Goal: Information Seeking & Learning: Learn about a topic

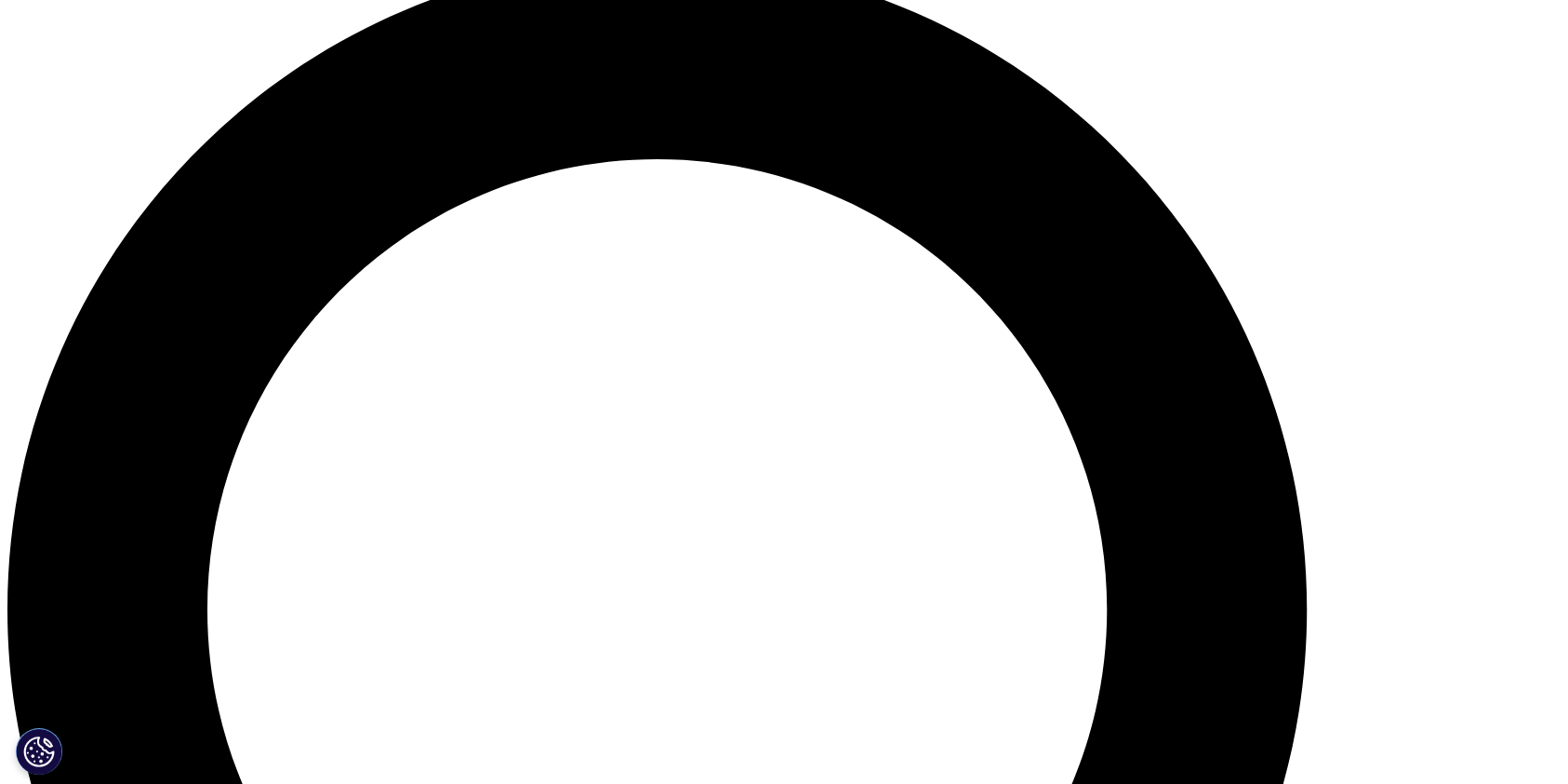
scroll to position [1644, 0]
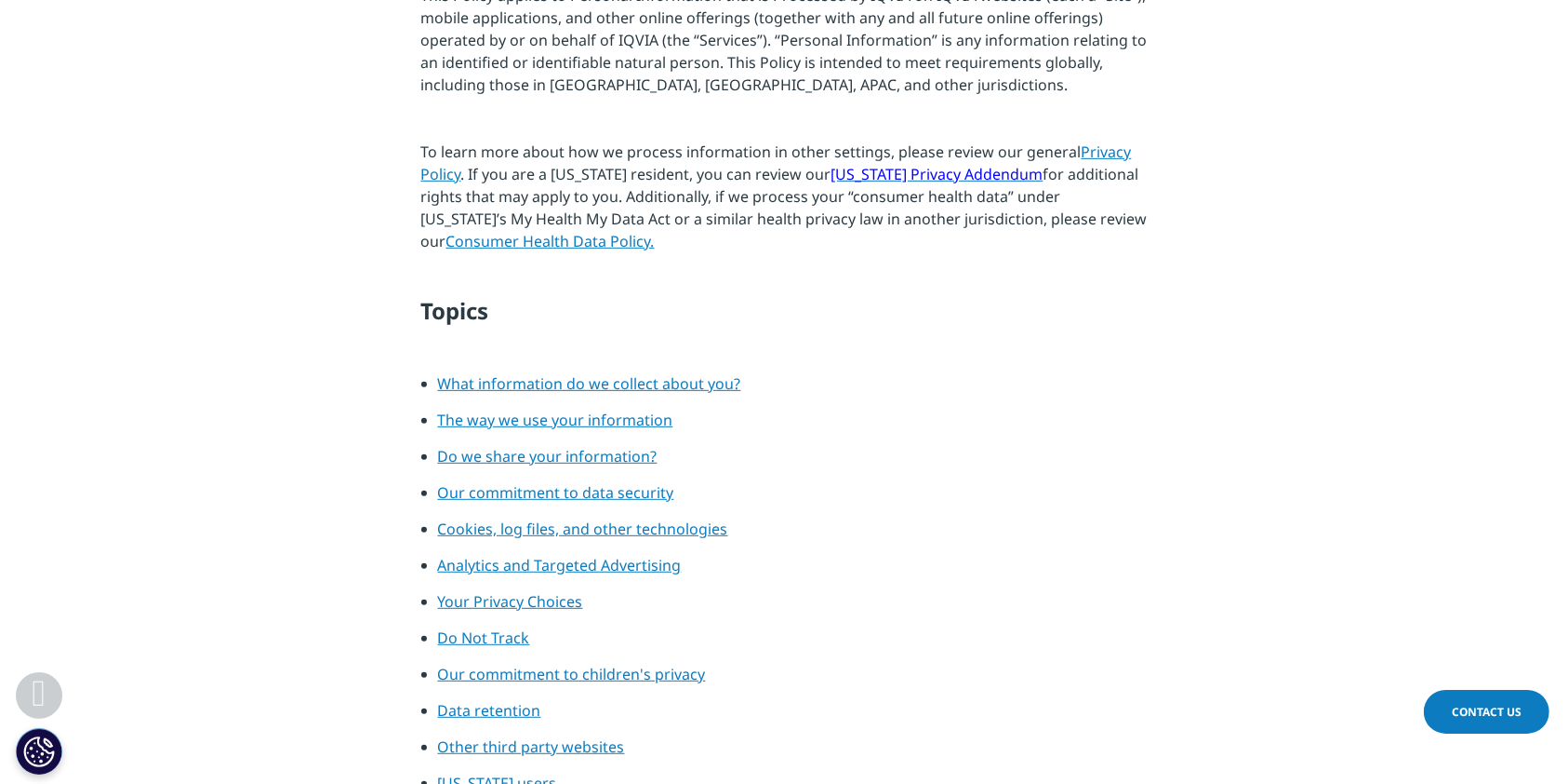
scroll to position [1117, 0]
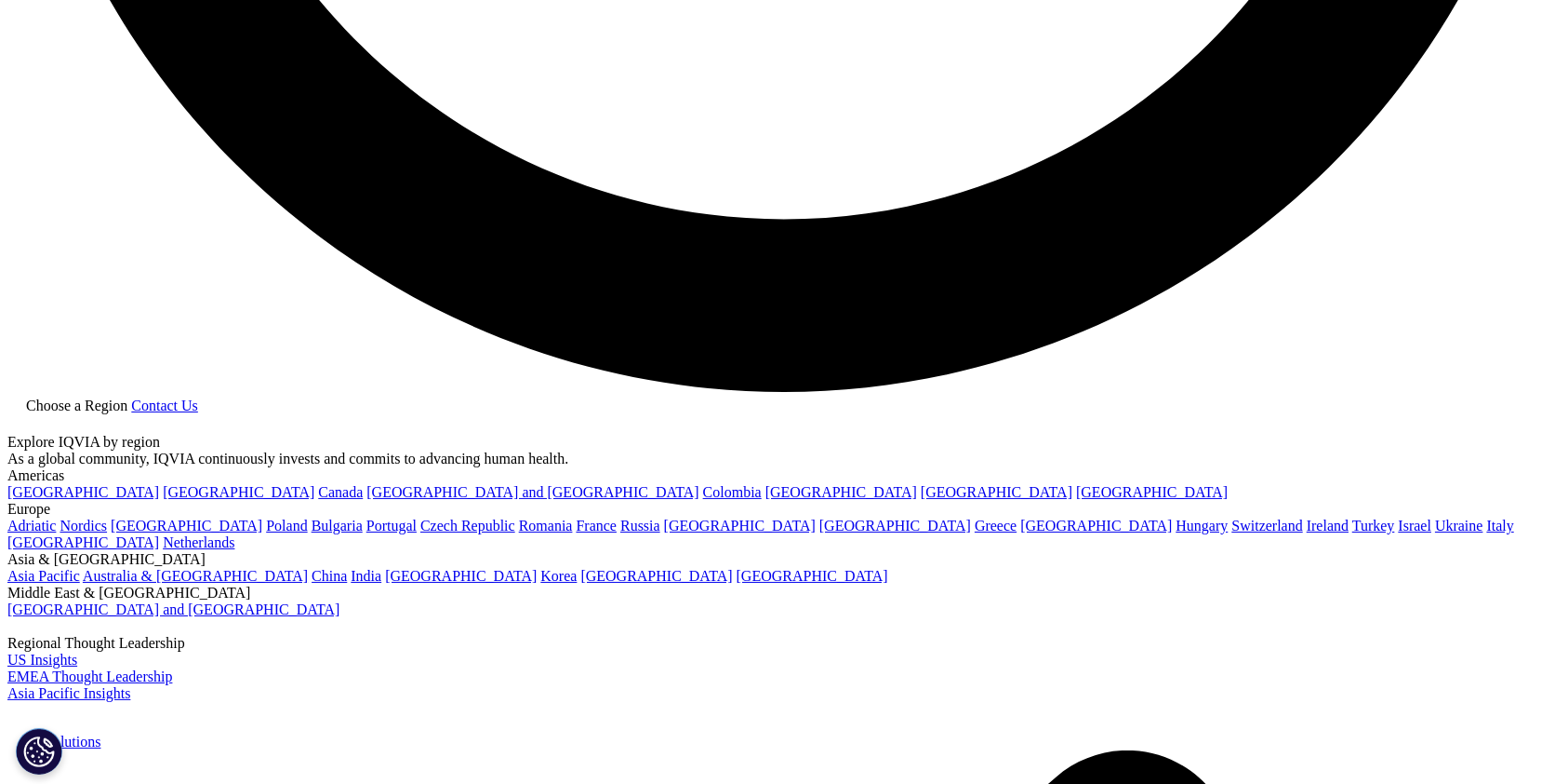
scroll to position [4591, 0]
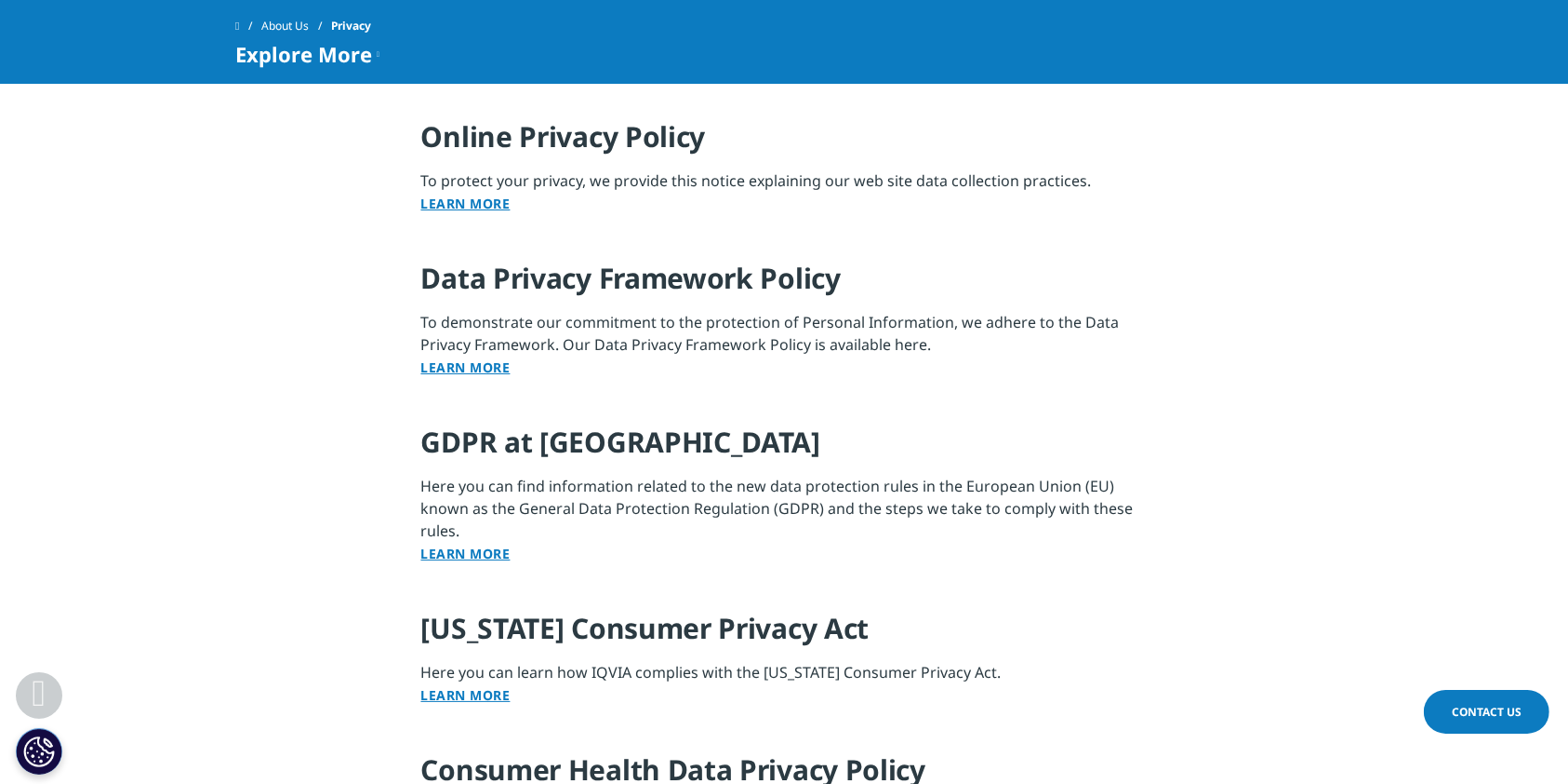
scroll to position [1891, 0]
